Goal: Task Accomplishment & Management: Manage account settings

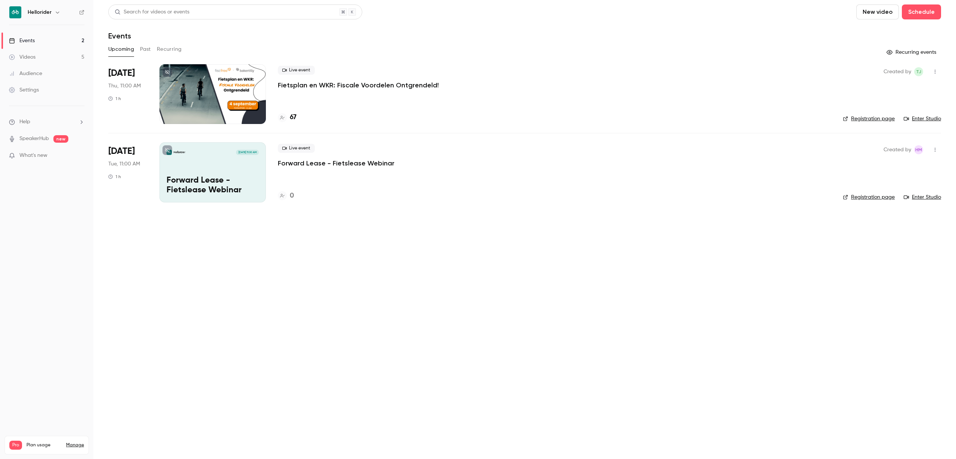
click at [315, 88] on p "Fietsplan en WKR: Fiscale Voordelen Ontgrendeld!" at bounding box center [358, 85] width 161 height 9
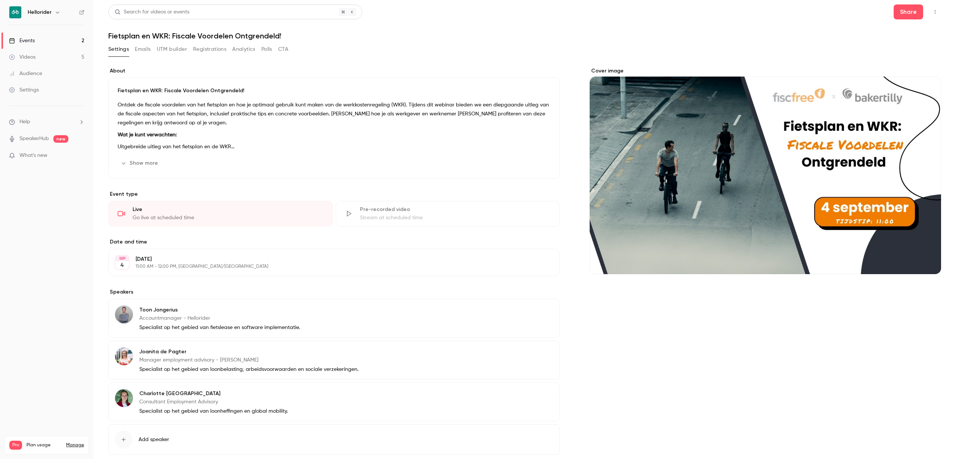
click at [213, 49] on button "Registrations" at bounding box center [209, 49] width 33 height 12
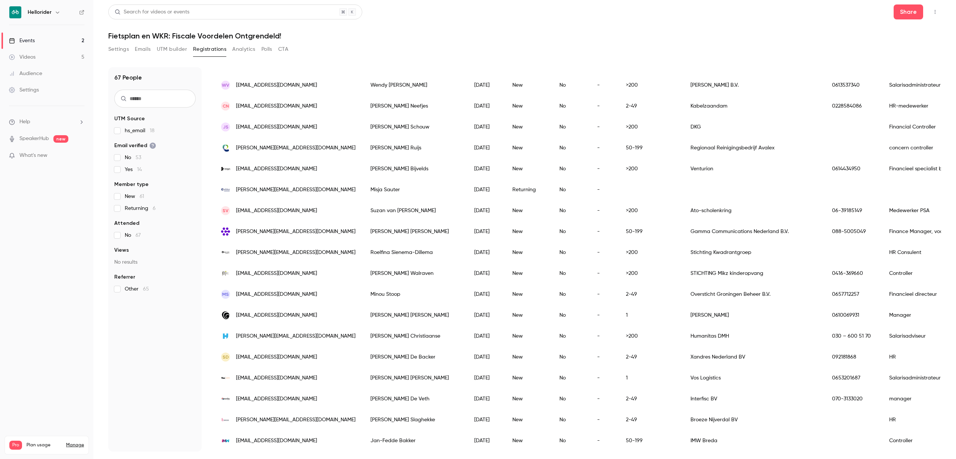
scroll to position [366, 0]
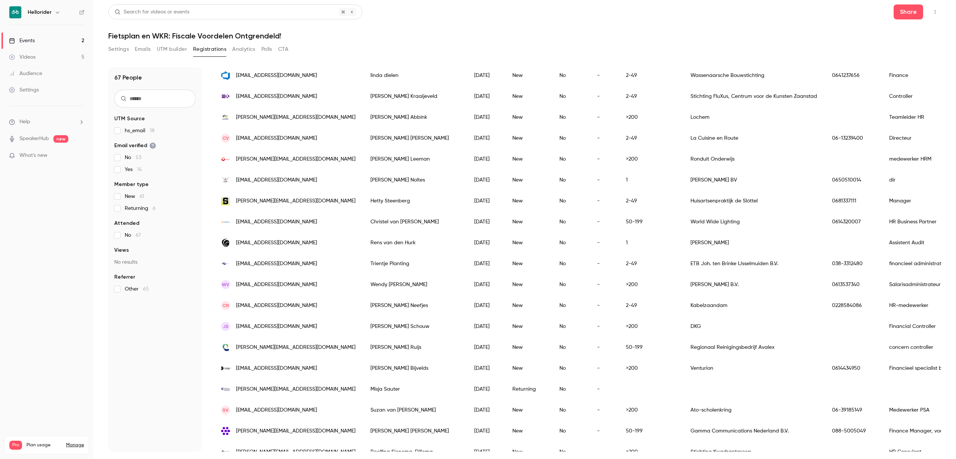
click at [61, 38] on link "Events 2" at bounding box center [46, 40] width 93 height 16
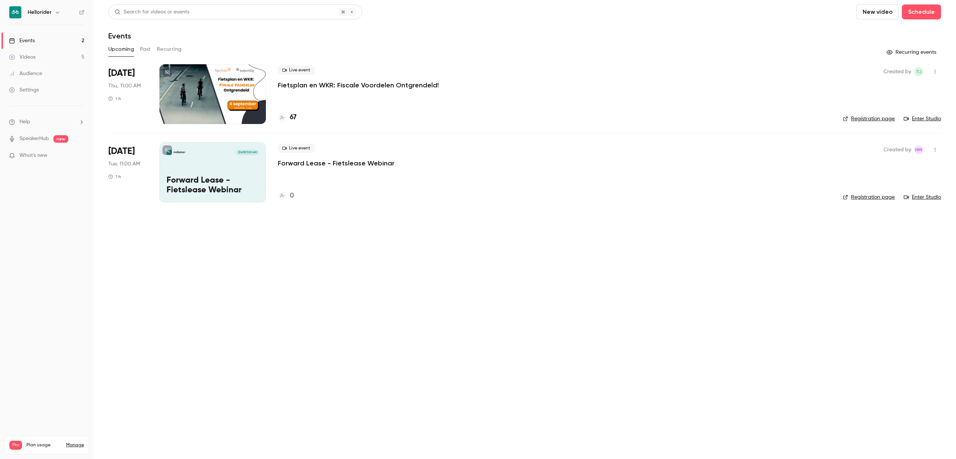
click at [146, 49] on button "Past" at bounding box center [145, 49] width 11 height 12
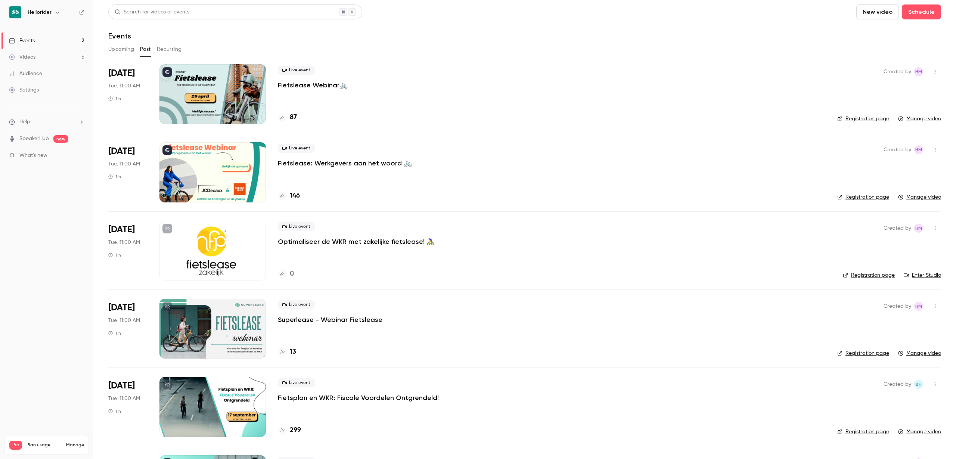
click at [111, 47] on button "Upcoming" at bounding box center [121, 49] width 26 height 12
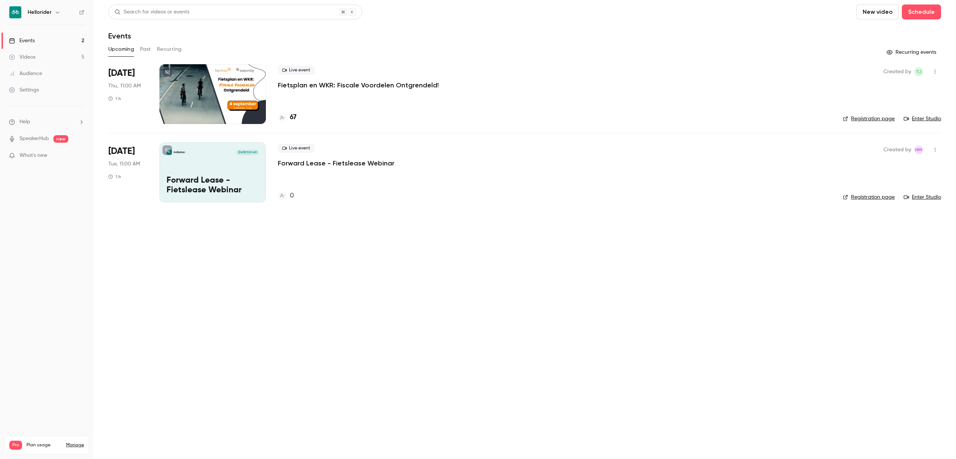
click at [149, 52] on button "Past" at bounding box center [145, 49] width 11 height 12
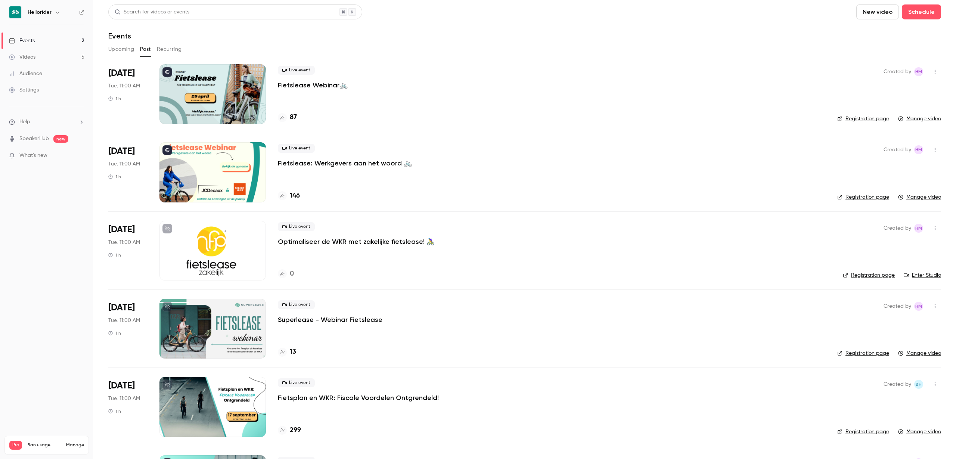
click at [115, 49] on button "Upcoming" at bounding box center [121, 49] width 26 height 12
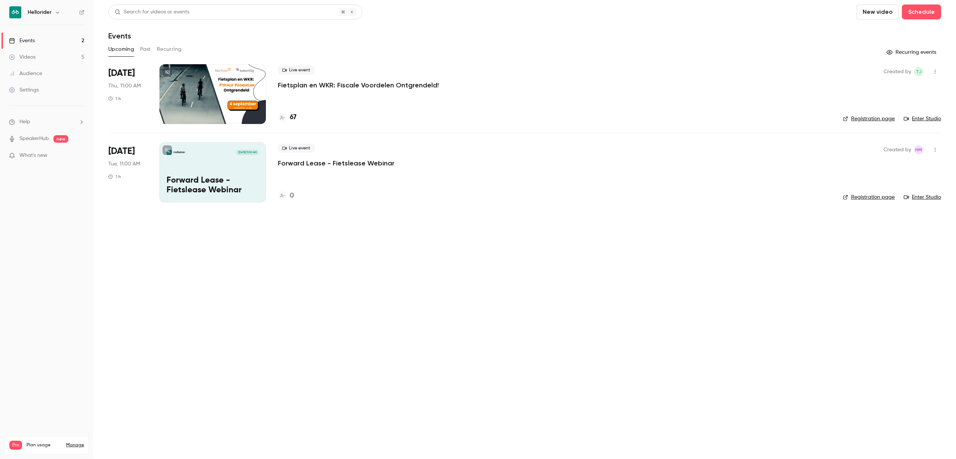
click at [357, 87] on p "Fietsplan en WKR: Fiscale Voordelen Ontgrendeld!" at bounding box center [358, 85] width 161 height 9
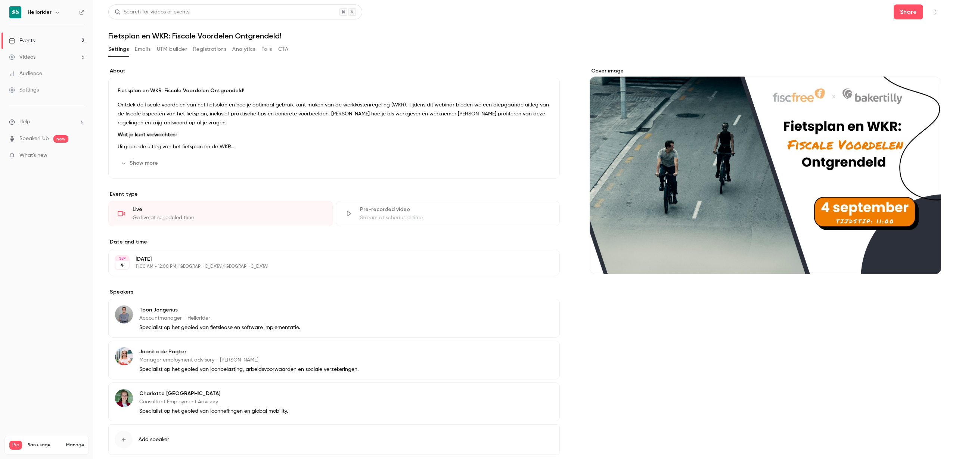
click at [130, 164] on button "Show more" at bounding box center [140, 163] width 45 height 12
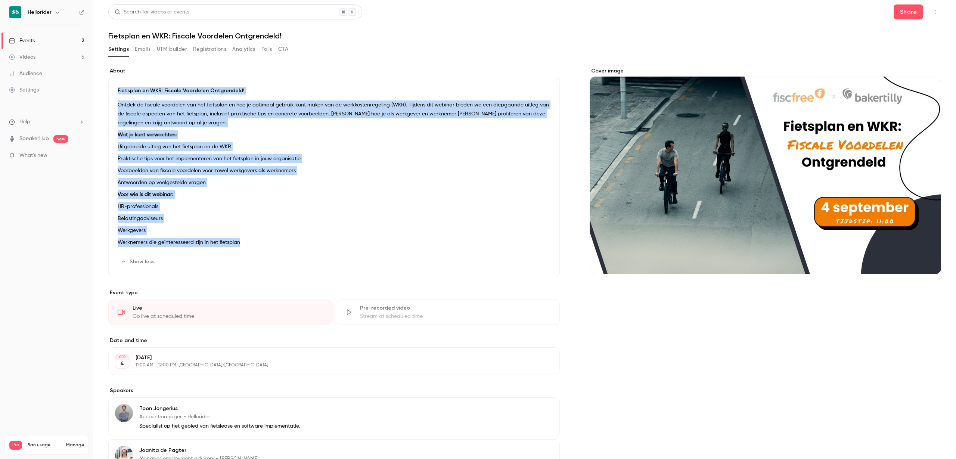
drag, startPoint x: 244, startPoint y: 244, endPoint x: 103, endPoint y: 90, distance: 208.3
click at [103, 90] on main "Search for videos or events Share Fietsplan en WKR: Fiscale Voordelen Ontgrende…" at bounding box center [524, 229] width 863 height 459
click at [130, 115] on p "Ontdek de fiscale voordelen van het fietsplan en hoe je optimaal gebruik kunt m…" at bounding box center [334, 113] width 433 height 27
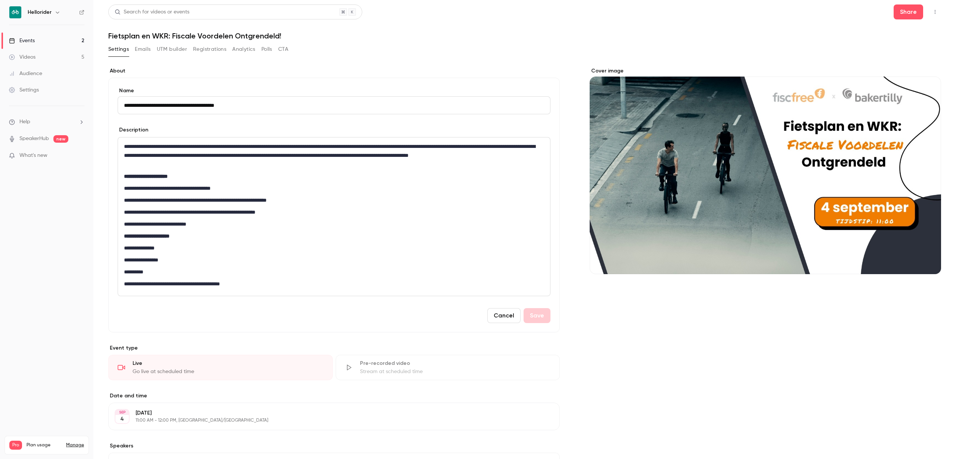
click at [63, 267] on nav "Hellorider Events 2 Videos 5 Audience Settings Help SpeakerHub new What's new P…" at bounding box center [46, 229] width 93 height 459
click at [153, 153] on p "**********" at bounding box center [332, 155] width 416 height 27
click at [182, 286] on p "**********" at bounding box center [332, 283] width 416 height 9
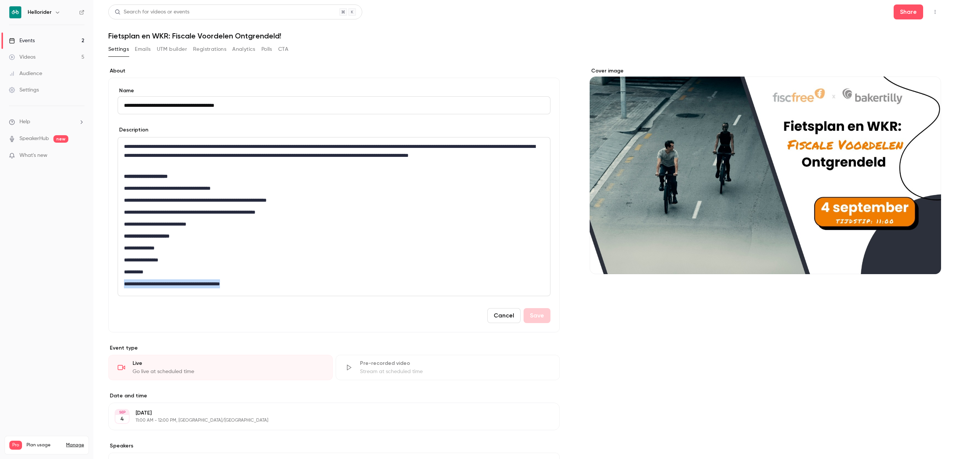
click at [182, 286] on p "**********" at bounding box center [332, 283] width 416 height 9
click at [543, 313] on button "Save" at bounding box center [537, 315] width 27 height 15
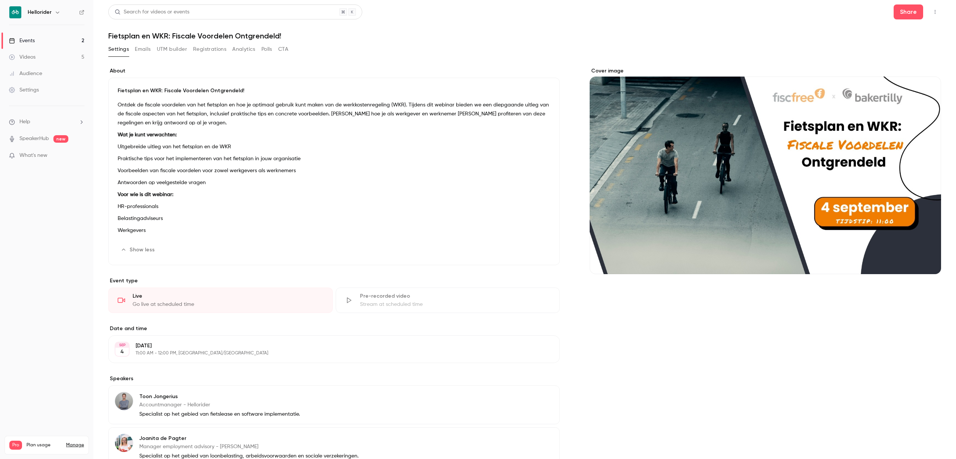
click at [216, 46] on button "Registrations" at bounding box center [209, 49] width 33 height 12
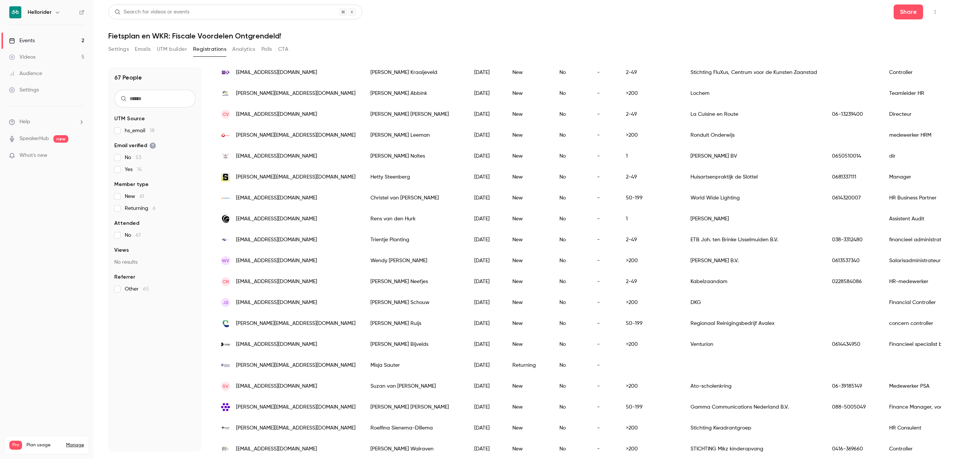
scroll to position [420, 0]
